Goal: Task Accomplishment & Management: Manage account settings

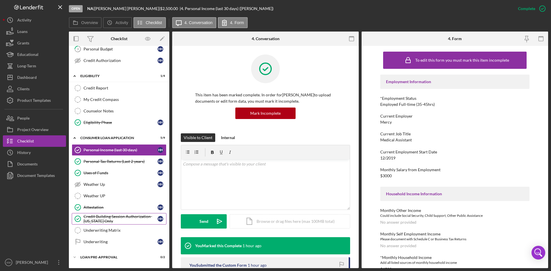
scroll to position [110, 0]
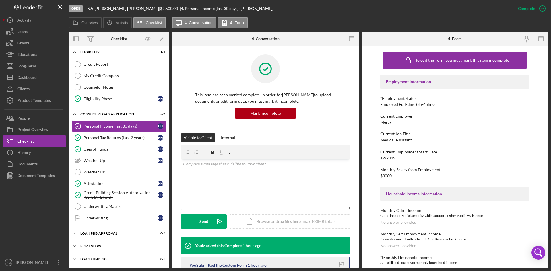
click at [72, 246] on icon "Icon/Expander" at bounding box center [74, 246] width 11 height 11
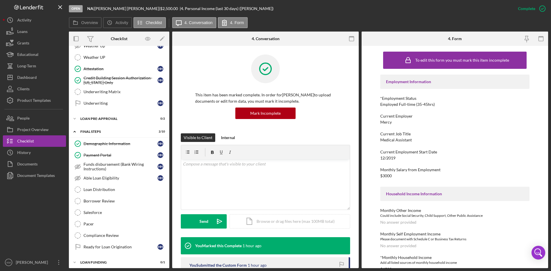
scroll to position [228, 0]
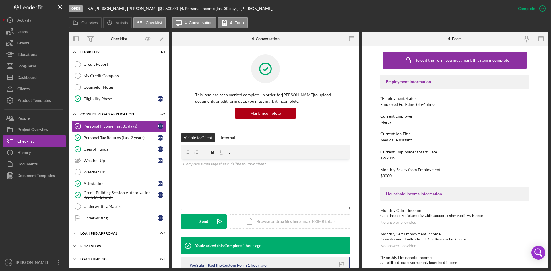
scroll to position [110, 0]
click at [76, 247] on icon "Icon/Expander" at bounding box center [74, 246] width 11 height 11
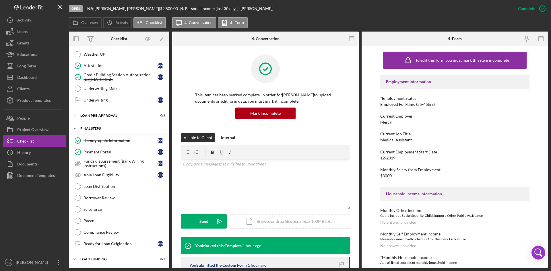
click at [77, 129] on icon "Icon/Expander" at bounding box center [74, 128] width 11 height 11
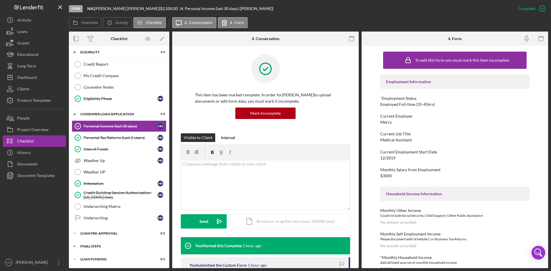
scroll to position [110, 0]
click at [117, 9] on div "[PERSON_NAME] |" at bounding box center [128, 8] width 66 height 5
copy div "[PERSON_NAME]"
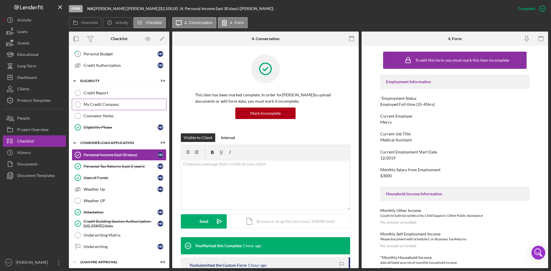
scroll to position [53, 0]
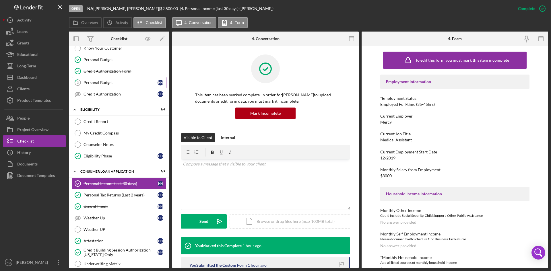
click at [105, 84] on div "Personal Budget" at bounding box center [121, 82] width 74 height 5
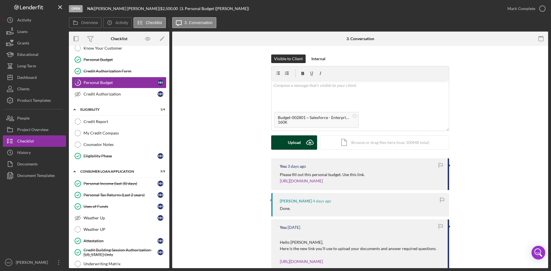
click at [308, 142] on icon "Icon/Upload" at bounding box center [310, 143] width 14 height 14
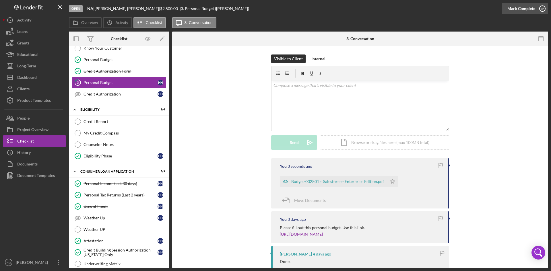
click at [544, 8] on icon "button" at bounding box center [543, 8] width 14 height 14
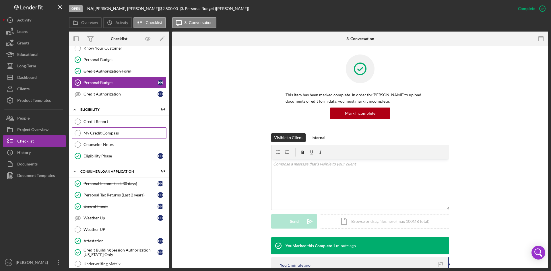
click at [107, 134] on div "My Credit Compass" at bounding box center [125, 133] width 83 height 5
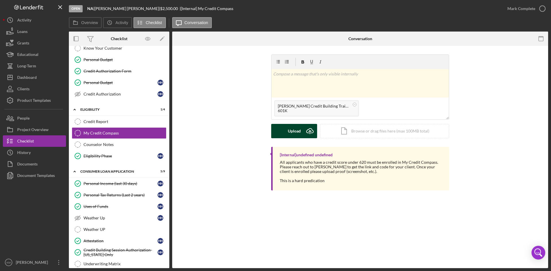
click at [308, 130] on icon "Icon/Upload" at bounding box center [310, 131] width 14 height 14
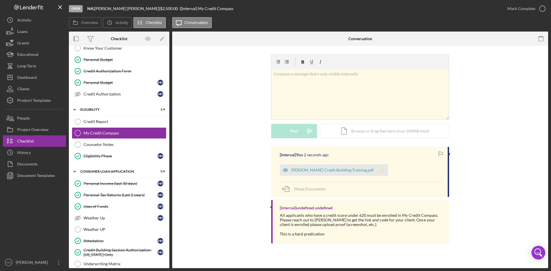
click at [377, 171] on icon "Icon/Star" at bounding box center [382, 170] width 11 height 11
click at [541, 7] on icon "button" at bounding box center [543, 8] width 14 height 14
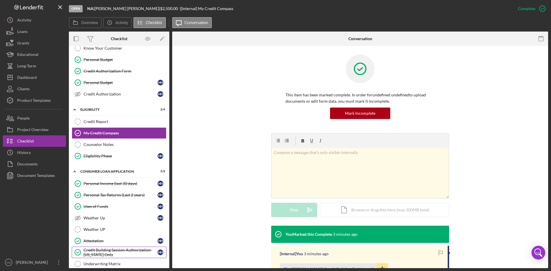
scroll to position [110, 0]
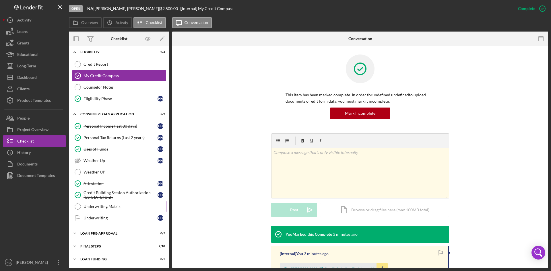
click at [110, 206] on div "Underwriting Matrix" at bounding box center [125, 207] width 83 height 5
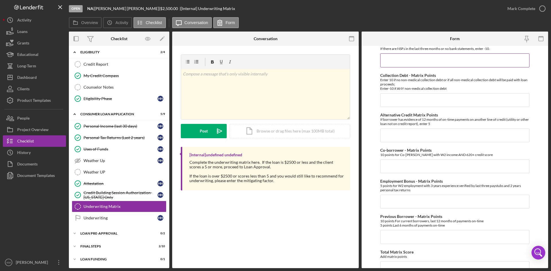
scroll to position [208, 0]
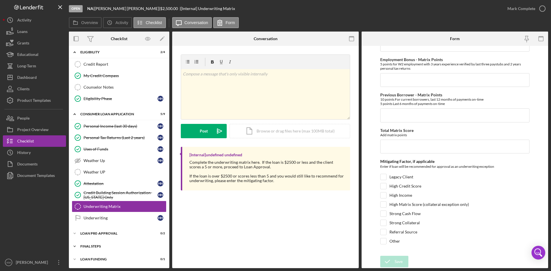
click at [75, 249] on icon "Icon/Expander" at bounding box center [74, 246] width 11 height 11
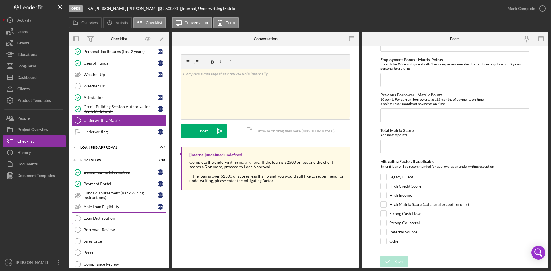
scroll to position [225, 0]
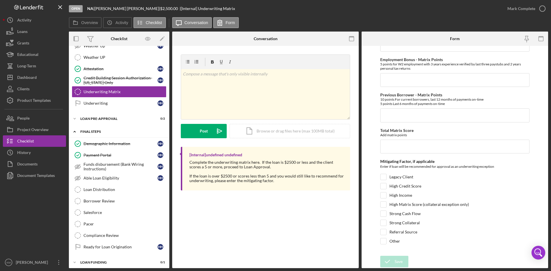
click at [73, 131] on icon "Icon/Expander" at bounding box center [74, 131] width 11 height 11
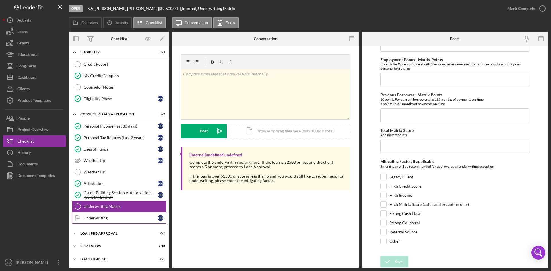
click at [111, 219] on div "Underwriting" at bounding box center [121, 218] width 74 height 5
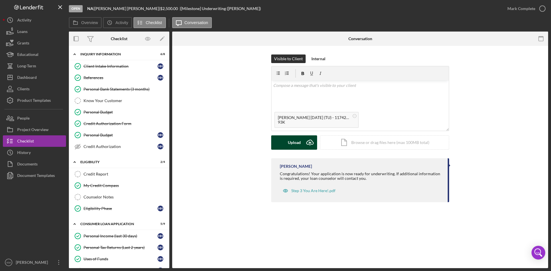
click at [307, 143] on icon "Icon/Upload" at bounding box center [310, 143] width 14 height 14
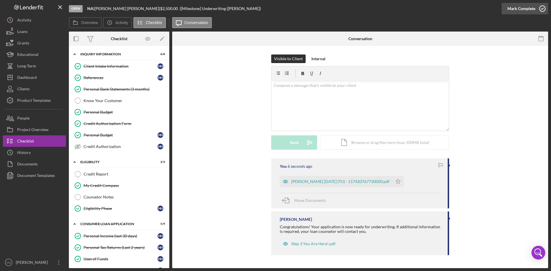
click at [542, 9] on icon "button" at bounding box center [543, 8] width 14 height 14
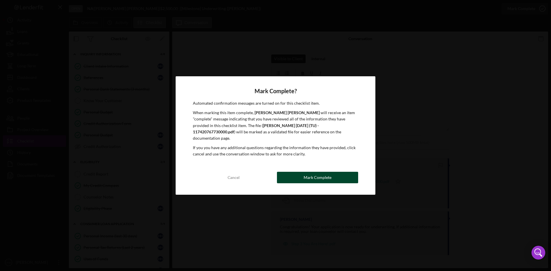
click at [334, 173] on button "Mark Complete" at bounding box center [317, 177] width 81 height 11
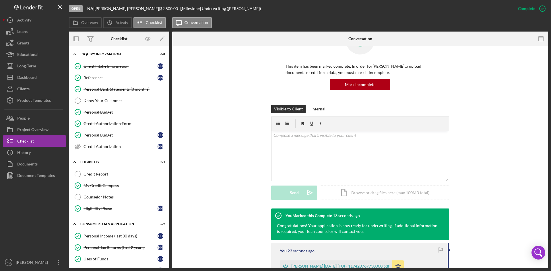
scroll to position [86, 0]
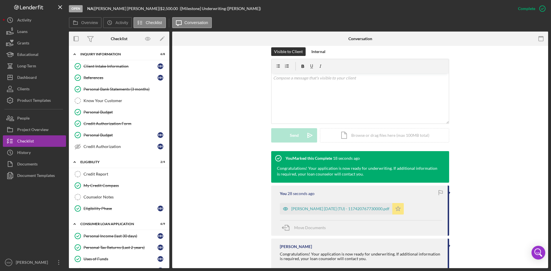
click at [400, 210] on polygon "button" at bounding box center [398, 209] width 5 height 5
click at [402, 210] on icon "Icon/Star" at bounding box center [398, 208] width 11 height 11
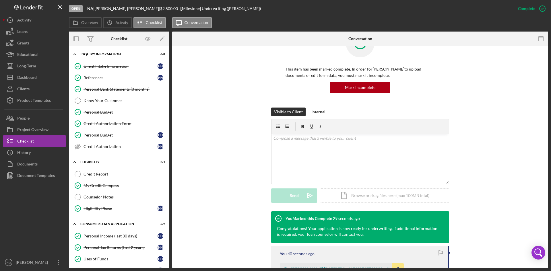
scroll to position [112, 0]
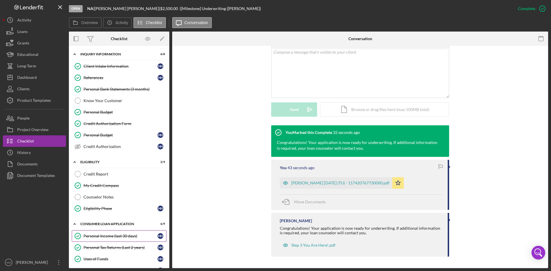
click at [109, 236] on div "Personal Income (last 30 days)" at bounding box center [121, 236] width 74 height 5
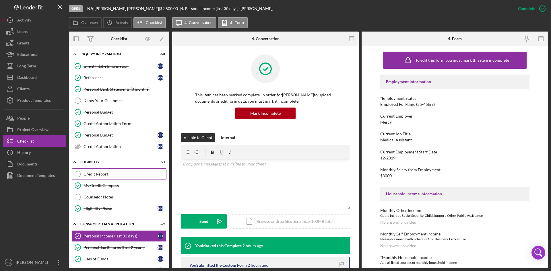
click at [94, 170] on link "Credit Report Credit Report" at bounding box center [119, 174] width 95 height 11
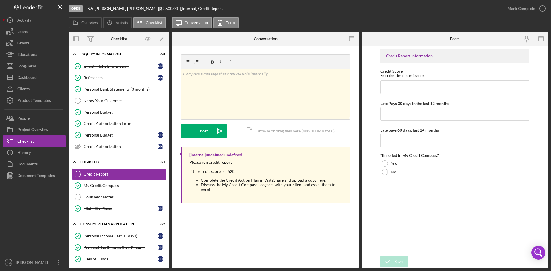
click at [115, 124] on div "Credit Authorization Form" at bounding box center [125, 124] width 83 height 5
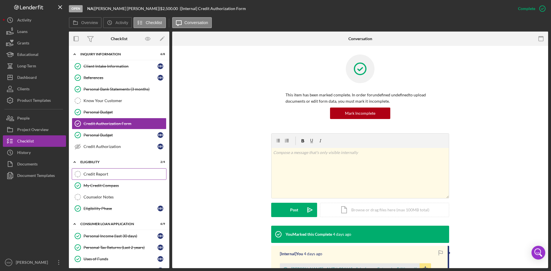
click at [97, 173] on div "Credit Report" at bounding box center [125, 174] width 83 height 5
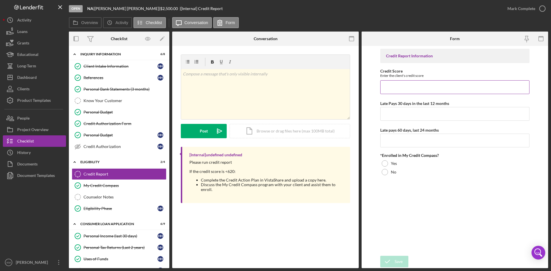
click at [414, 86] on input "Credit Score" at bounding box center [455, 87] width 149 height 14
type input "584"
click at [428, 115] on input "Late Pays 30 days in the last 12 months" at bounding box center [455, 114] width 149 height 14
type input "0"
click at [445, 141] on input "Late pays 60 days, last 24 months" at bounding box center [455, 141] width 149 height 14
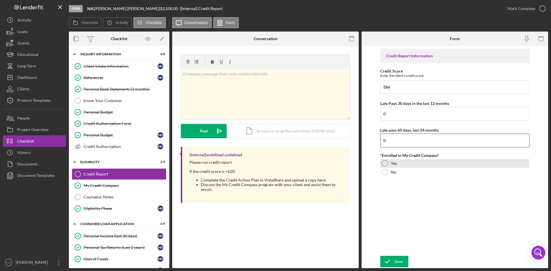
type input "0"
click at [388, 163] on div at bounding box center [385, 164] width 6 height 6
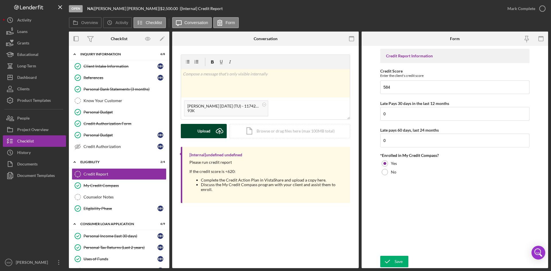
click at [222, 130] on icon "Icon/Upload" at bounding box center [220, 131] width 14 height 14
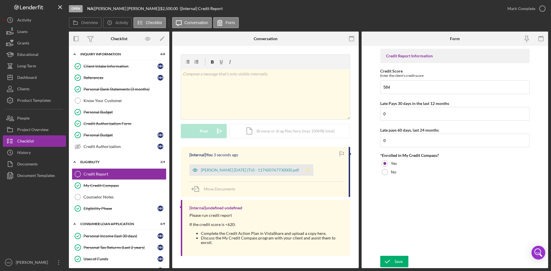
click at [311, 170] on polygon "button" at bounding box center [308, 170] width 5 height 5
click at [404, 258] on button "Save" at bounding box center [395, 261] width 28 height 11
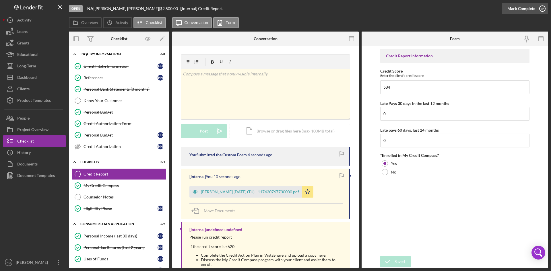
click at [544, 6] on icon "button" at bounding box center [543, 8] width 14 height 14
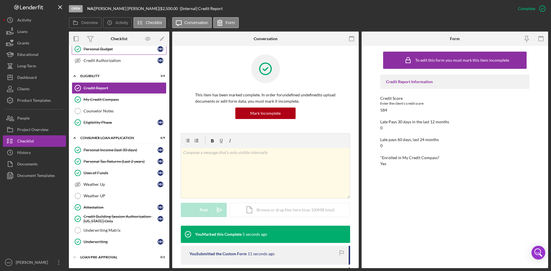
scroll to position [110, 0]
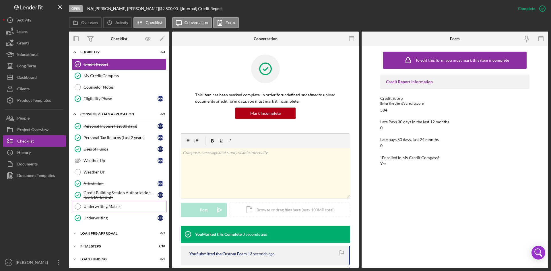
click at [106, 211] on link "Underwriting Matrix Underwriting Matrix" at bounding box center [119, 206] width 95 height 11
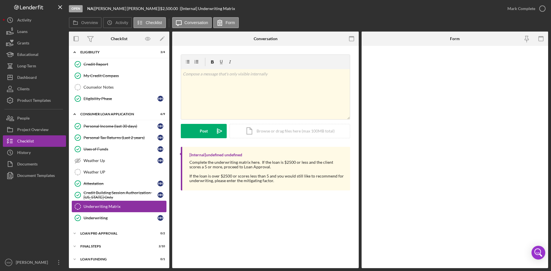
scroll to position [110, 0]
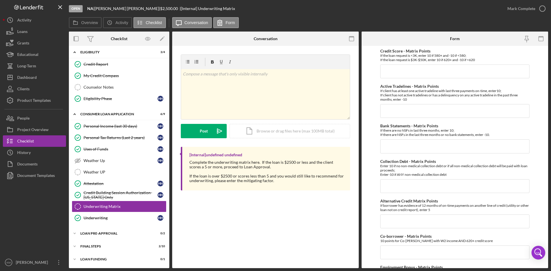
click at [501, 20] on div "Overview Icon/History Activity Checklist Icon/Message Conversation Form" at bounding box center [309, 22] width 480 height 11
click at [99, 74] on div "My Credit Compass" at bounding box center [125, 76] width 83 height 5
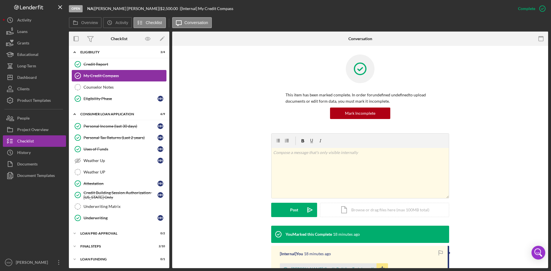
scroll to position [110, 0]
click at [99, 65] on div "Credit Report" at bounding box center [125, 64] width 83 height 5
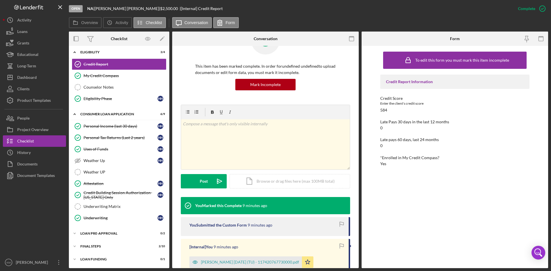
scroll to position [57, 0]
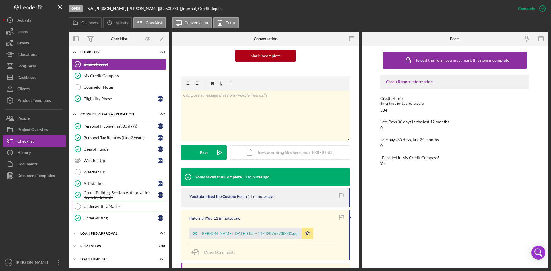
click at [107, 204] on link "Underwriting Matrix Underwriting Matrix" at bounding box center [119, 206] width 95 height 11
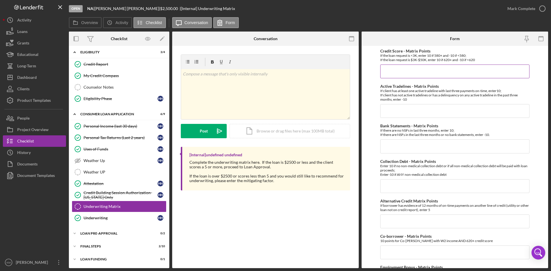
click at [402, 74] on input "Credit Score - Matrix Points" at bounding box center [455, 72] width 149 height 14
type input "10"
click at [398, 110] on input "Active Tradelines - Matrix Points" at bounding box center [455, 111] width 149 height 14
type input "10"
click at [399, 146] on input "Bank Statements - Matrix Points" at bounding box center [455, 147] width 149 height 14
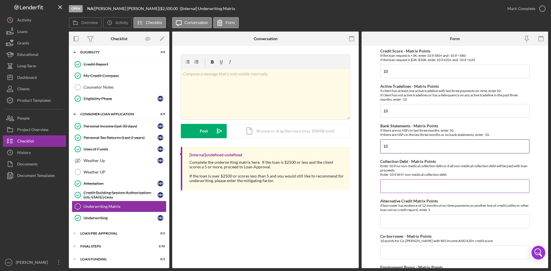
type input "10"
click at [404, 187] on input "Collection Debt - Matrix Points" at bounding box center [455, 187] width 149 height 14
type input "-10"
click at [543, 134] on form "Credit Score - Matrix Points If the loan request is <3K, enter 10 if 580+ and -…" at bounding box center [455, 157] width 187 height 223
drag, startPoint x: 549, startPoint y: 138, endPoint x: 546, endPoint y: 162, distance: 24.3
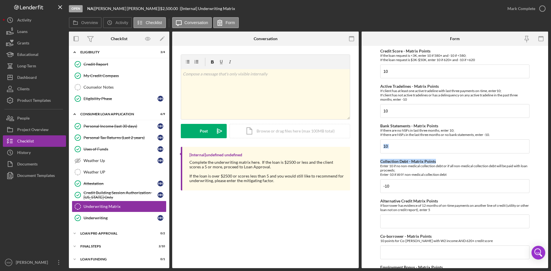
click at [546, 162] on div "Open NA | Haley Hudman | $2,500.00 | [Internal] Underwriting Matrix Mark Comple…" at bounding box center [275, 135] width 551 height 271
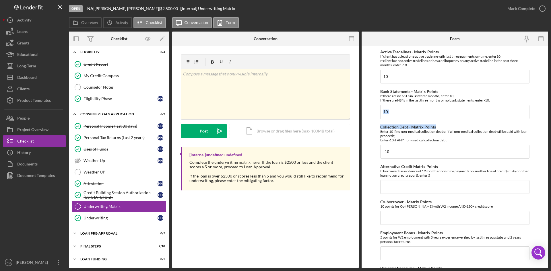
scroll to position [54, 0]
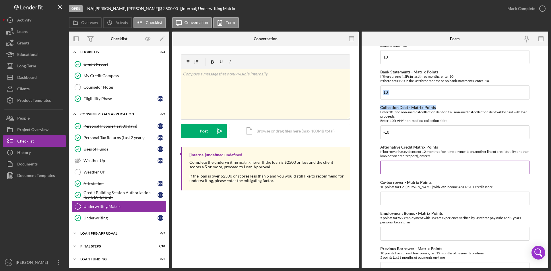
click at [433, 171] on input "Alternative Credit Matrix Points" at bounding box center [455, 168] width 149 height 14
type input "0"
click at [387, 202] on input "Co-borrower - Matrix Points" at bounding box center [455, 199] width 149 height 14
type input "0"
click at [404, 237] on input "Employment Bonus - Matrix Points" at bounding box center [455, 234] width 149 height 14
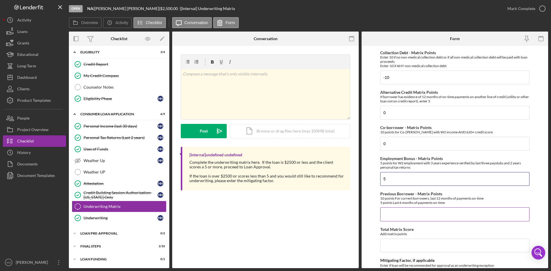
scroll to position [112, 0]
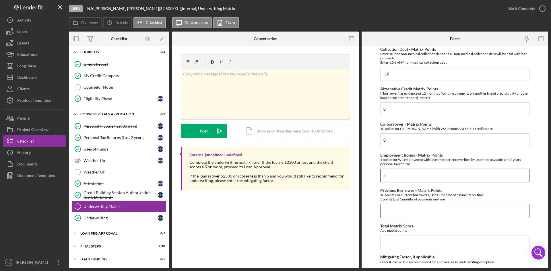
type input "5"
click at [451, 212] on input "Previous Borrower - Matrix Points" at bounding box center [455, 211] width 149 height 14
type input "0"
click at [404, 242] on input "Total Matrix Score" at bounding box center [455, 243] width 149 height 14
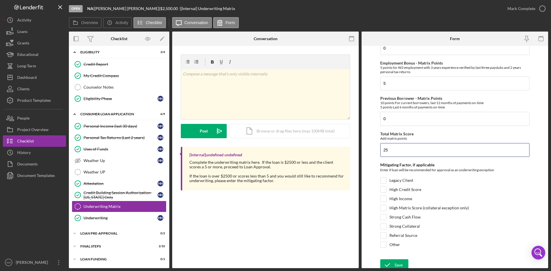
scroll to position [208, 0]
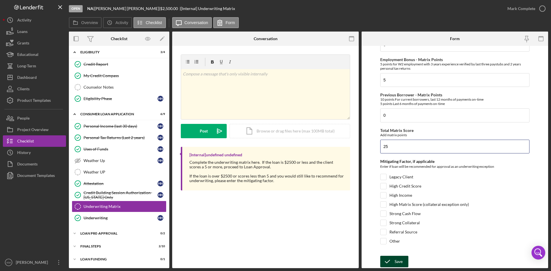
type input "25"
click at [397, 263] on div "Save" at bounding box center [399, 261] width 8 height 11
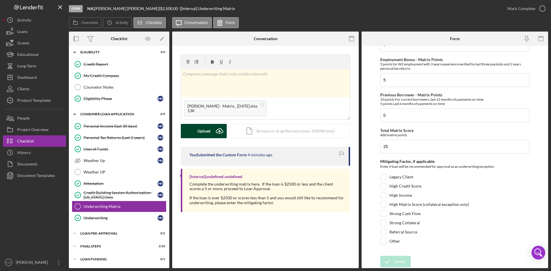
click at [220, 130] on icon "Icon/Upload" at bounding box center [220, 131] width 14 height 14
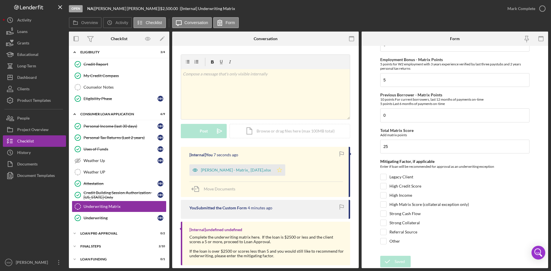
click at [274, 171] on icon "Icon/Star" at bounding box center [279, 170] width 11 height 11
click at [541, 9] on icon "button" at bounding box center [543, 8] width 14 height 14
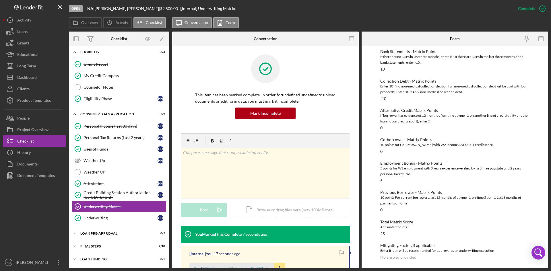
scroll to position [0, 0]
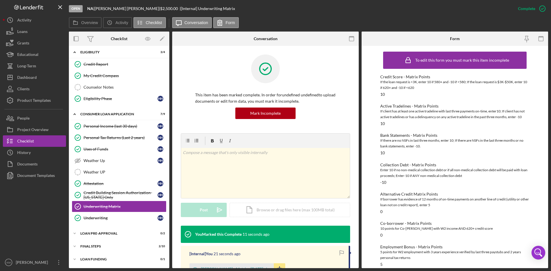
click at [76, 10] on div "Open" at bounding box center [76, 8] width 14 height 7
click at [80, 8] on div "Open" at bounding box center [76, 8] width 14 height 7
click at [77, 9] on div "Open" at bounding box center [76, 8] width 14 height 7
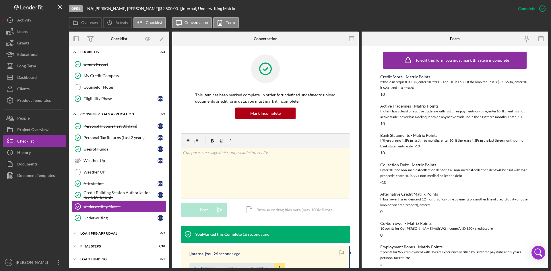
click at [259, 14] on div "Open NA | Haley Hudman | $2,500.00 | [Internal] Underwriting Matrix" at bounding box center [291, 8] width 444 height 17
click at [74, 233] on icon "Icon/Expander" at bounding box center [74, 233] width 11 height 11
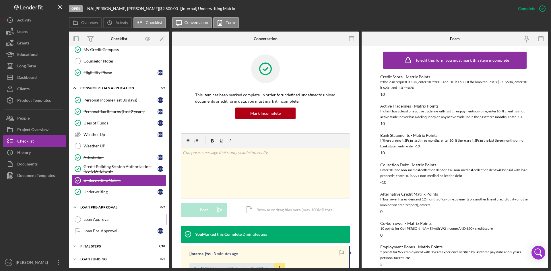
click at [114, 223] on link "Loan Approval Loan Approval" at bounding box center [119, 219] width 95 height 11
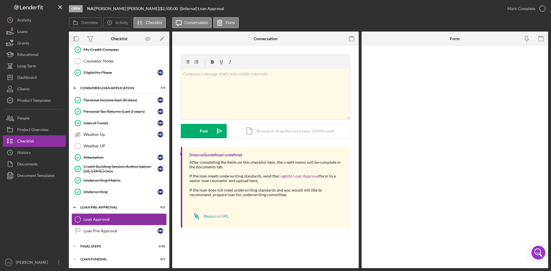
scroll to position [136, 0]
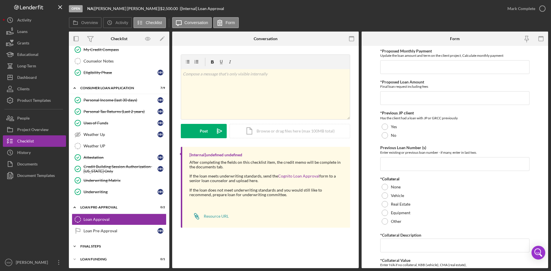
click at [76, 247] on icon "Icon/Expander" at bounding box center [74, 246] width 11 height 11
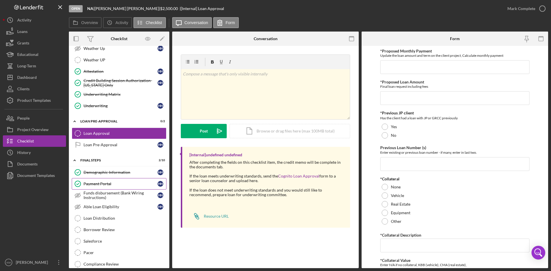
scroll to position [251, 0]
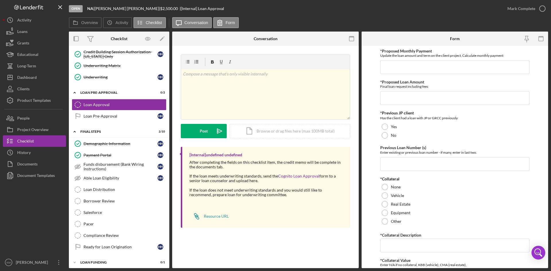
click at [76, 9] on div "Open" at bounding box center [76, 8] width 14 height 7
click at [36, 128] on div "Project Overview" at bounding box center [32, 130] width 31 height 13
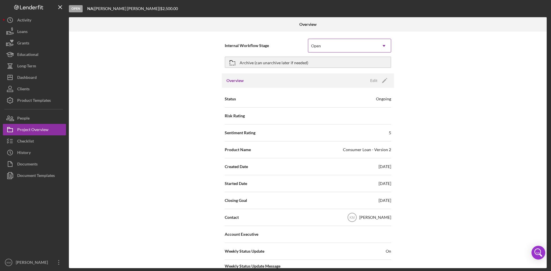
click at [380, 46] on icon "Icon/Dropdown Arrow" at bounding box center [384, 46] width 14 height 14
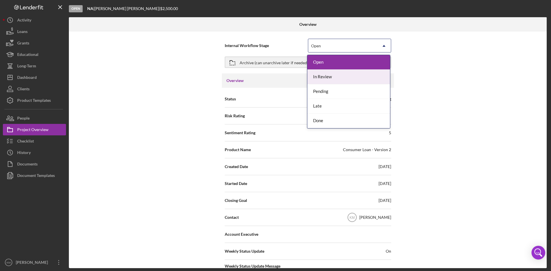
click at [341, 74] on div "In Review" at bounding box center [349, 77] width 83 height 15
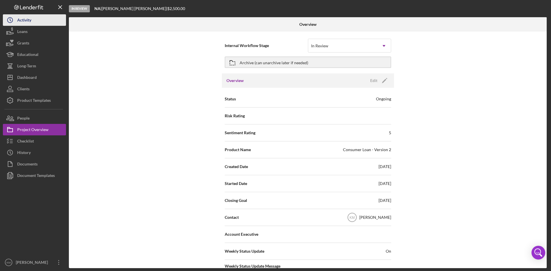
click at [33, 22] on button "Icon/History Activity" at bounding box center [34, 19] width 63 height 11
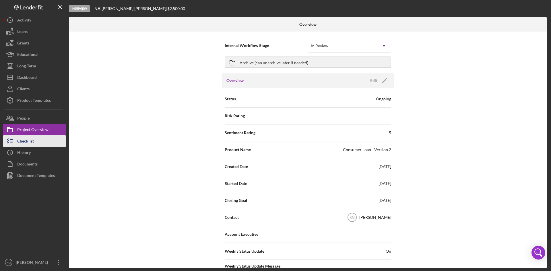
click at [25, 139] on div "Checklist" at bounding box center [25, 142] width 17 height 13
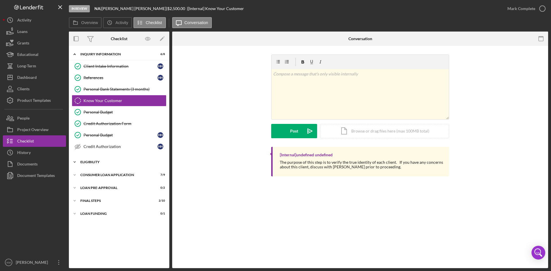
click at [73, 162] on icon "Icon/Expander" at bounding box center [74, 162] width 11 height 11
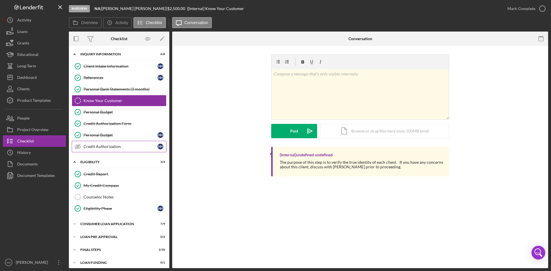
scroll to position [3, 0]
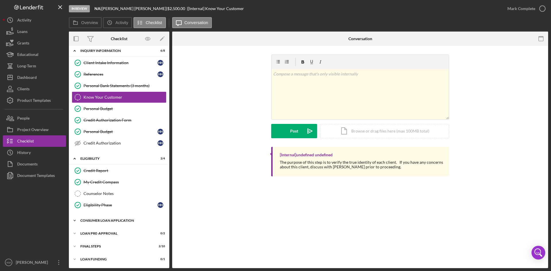
click at [75, 220] on icon "Icon/Expander" at bounding box center [74, 220] width 11 height 11
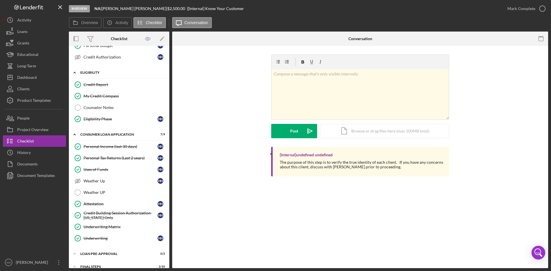
scroll to position [110, 0]
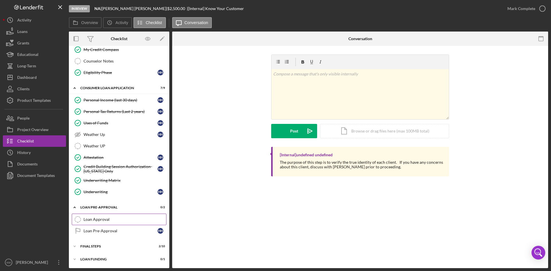
click at [99, 218] on div "Loan Approval" at bounding box center [125, 219] width 83 height 5
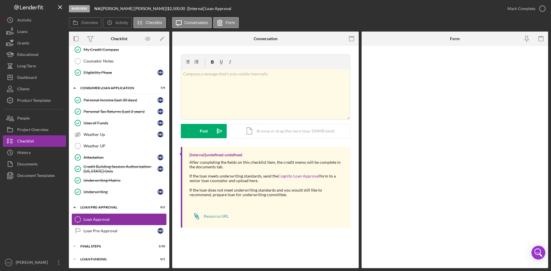
scroll to position [136, 0]
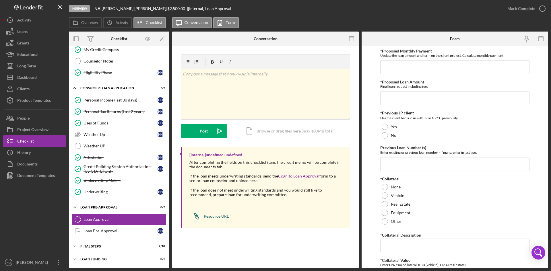
click at [213, 217] on div "Resource URL" at bounding box center [216, 216] width 25 height 5
click at [72, 245] on icon "Icon/Expander" at bounding box center [74, 246] width 11 height 11
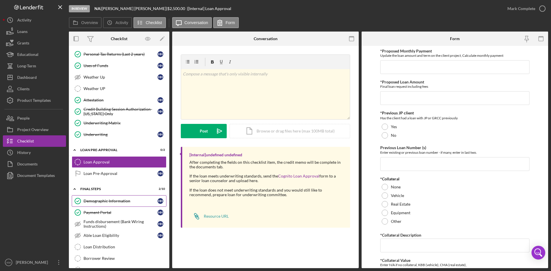
scroll to position [251, 0]
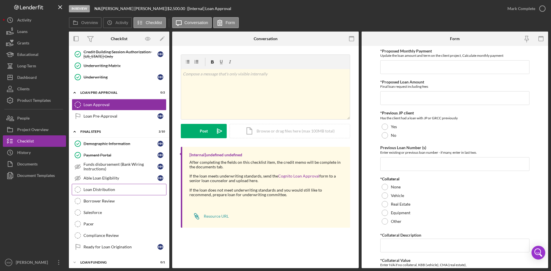
click at [106, 190] on div "Loan Distribution" at bounding box center [125, 190] width 83 height 5
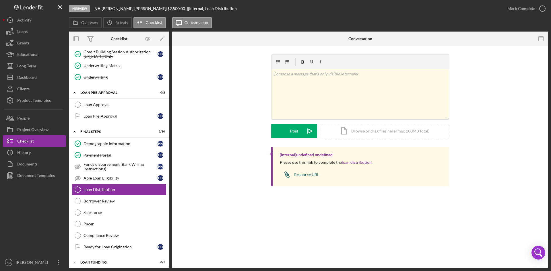
click at [311, 175] on div "Resource URL" at bounding box center [306, 175] width 25 height 5
click at [108, 176] on div "Able Loan Eligibility" at bounding box center [121, 178] width 74 height 5
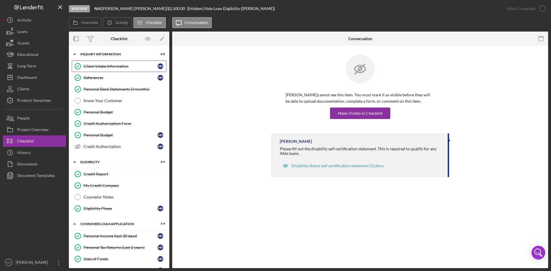
click at [99, 68] on div "Client Intake Information" at bounding box center [121, 66] width 74 height 5
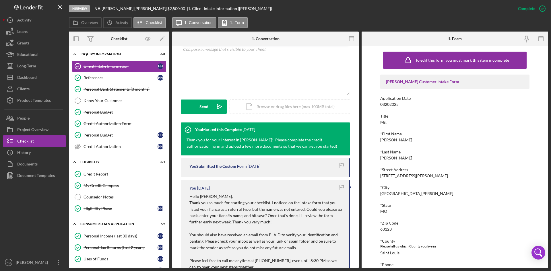
scroll to position [172, 0]
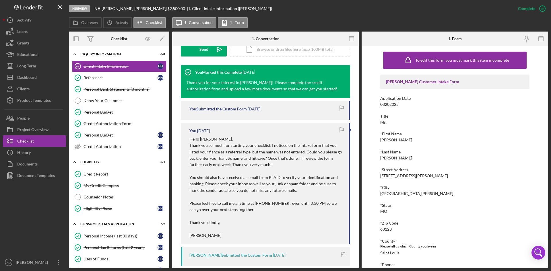
drag, startPoint x: 218, startPoint y: 237, endPoint x: 189, endPoint y: 205, distance: 43.3
click at [189, 205] on div "You 7 days ago Hello Haley, Thank you so much for starting your checklist. I no…" at bounding box center [265, 184] width 169 height 122
copy div "Please feel free to call me anytime at 314.449.0035, even until 8:30 PM so we c…"
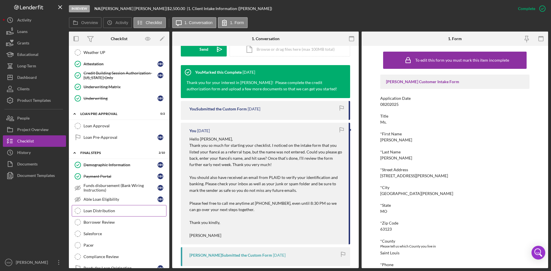
scroll to position [254, 0]
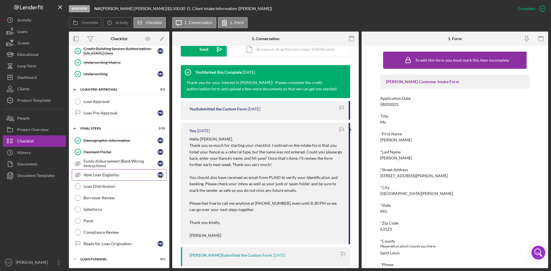
click at [111, 172] on link "Able Loan Eligibility Able Loan Eligibility H H" at bounding box center [119, 174] width 95 height 11
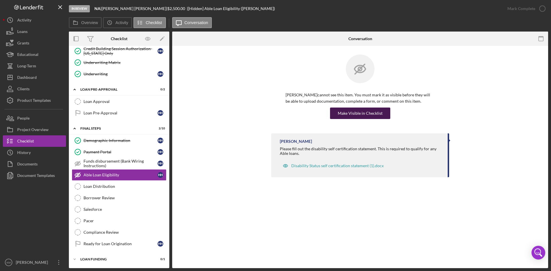
click at [383, 115] on button "Make Visible in Checklist" at bounding box center [360, 113] width 60 height 11
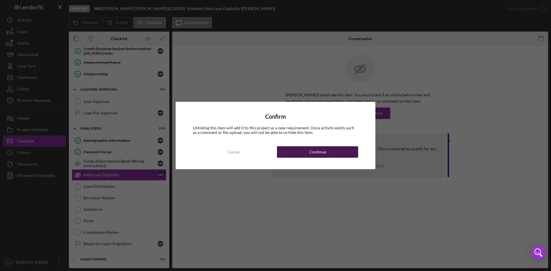
click at [330, 155] on button "Continue" at bounding box center [317, 151] width 81 height 11
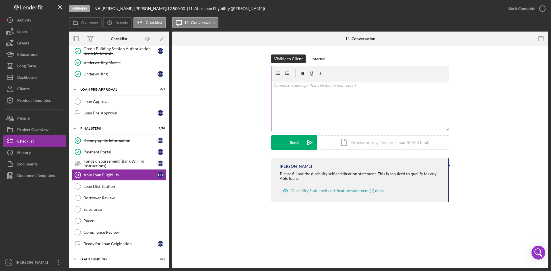
click at [298, 101] on div "v Color teal Color pink Remove color Add row above Add row below Add column bef…" at bounding box center [361, 106] width 178 height 50
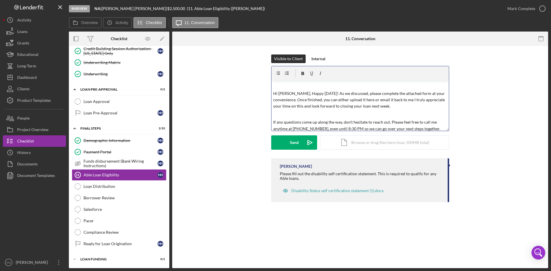
scroll to position [50, 0]
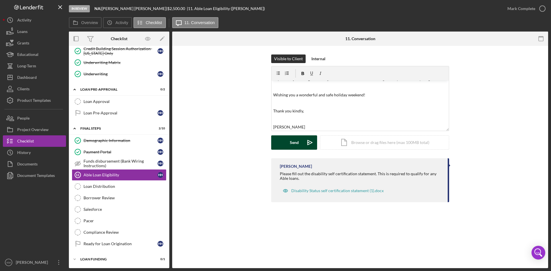
click at [307, 143] on icon "Icon/icon-invite-send" at bounding box center [310, 143] width 14 height 14
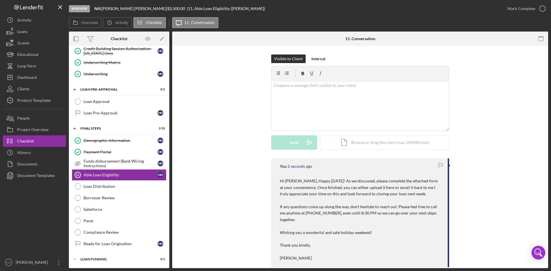
scroll to position [51, 0]
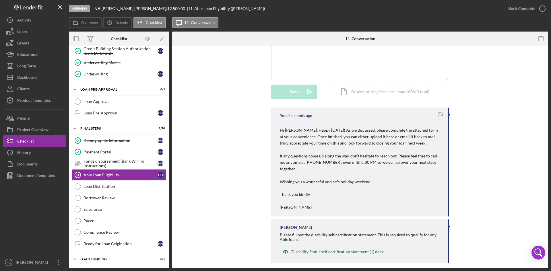
click at [345, 250] on div "Disability Status self certification statement (1).docx" at bounding box center [338, 252] width 92 height 5
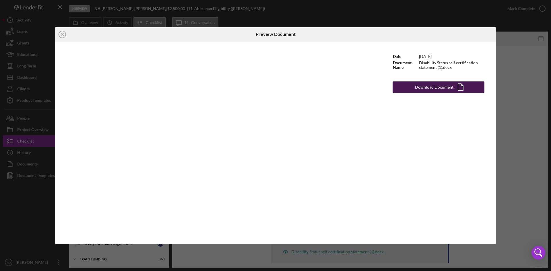
click at [442, 89] on div "Download Document" at bounding box center [434, 87] width 38 height 11
click at [525, 60] on div "Icon/Close Preview Document Date 2/20/2024 Document Name Disability Status self…" at bounding box center [275, 135] width 551 height 271
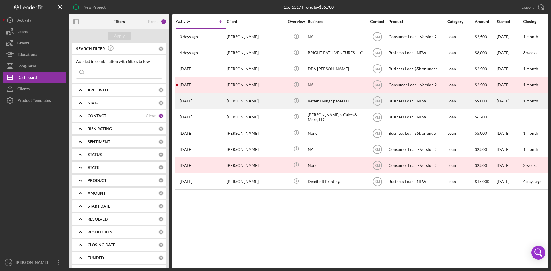
click at [322, 103] on div "Better Living Spaces LLC" at bounding box center [336, 101] width 57 height 15
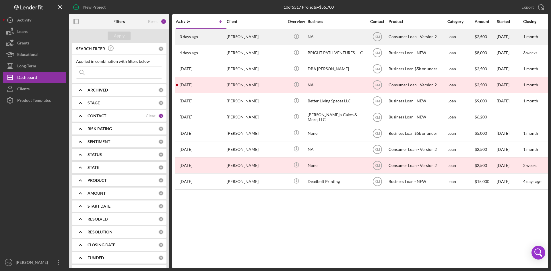
click at [321, 35] on div "NA" at bounding box center [336, 36] width 57 height 15
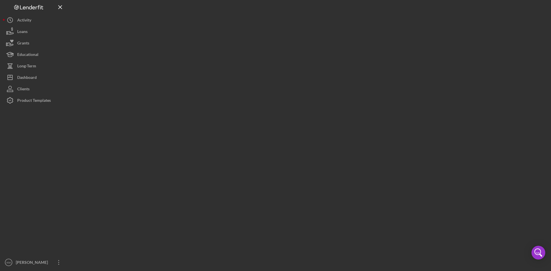
click at [321, 35] on div at bounding box center [309, 134] width 480 height 269
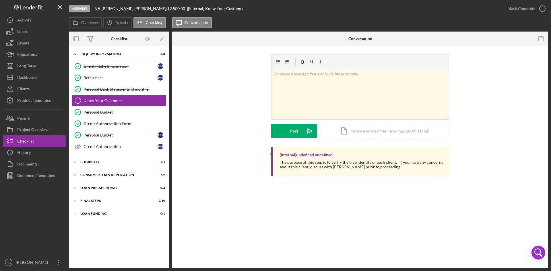
click at [230, 129] on div "v Color teal Color pink Remove color Add row above Add row below Add column bef…" at bounding box center [360, 101] width 359 height 92
click at [124, 8] on div "[PERSON_NAME] |" at bounding box center [135, 8] width 66 height 5
copy div "[PERSON_NAME]"
click at [112, 8] on div "[PERSON_NAME] |" at bounding box center [135, 8] width 66 height 5
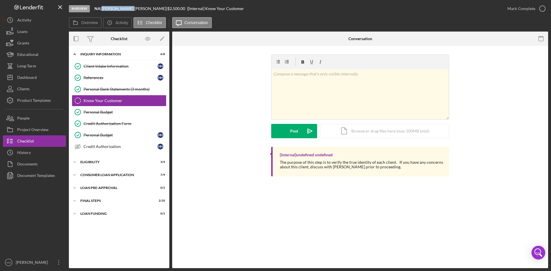
click at [112, 8] on div "[PERSON_NAME] |" at bounding box center [135, 8] width 66 height 5
copy div "[PERSON_NAME]"
click at [111, 144] on div "Credit Authorization" at bounding box center [121, 146] width 74 height 5
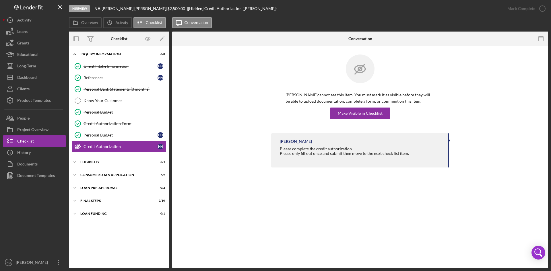
click at [123, 9] on div "[PERSON_NAME] |" at bounding box center [135, 8] width 66 height 5
drag, startPoint x: 132, startPoint y: 8, endPoint x: 105, endPoint y: 9, distance: 26.5
click at [105, 9] on div "[PERSON_NAME] |" at bounding box center [135, 8] width 66 height 5
copy div "[PERSON_NAME]"
